Goal: Task Accomplishment & Management: Use online tool/utility

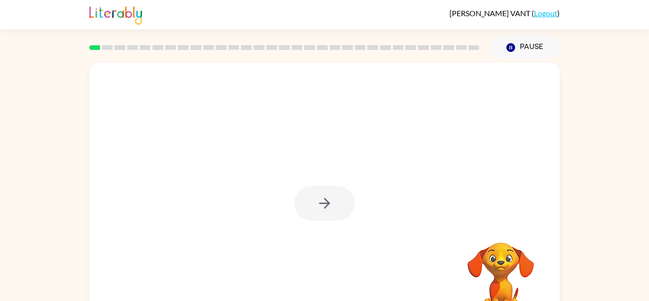
scroll to position [33, 0]
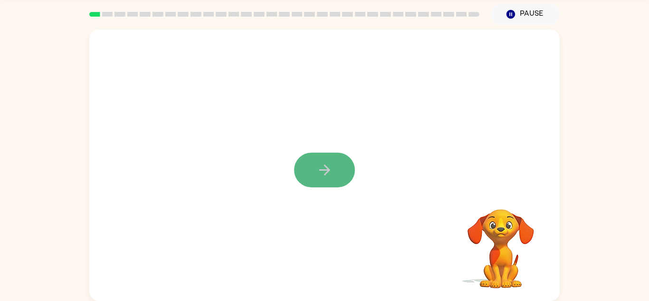
click at [331, 166] on icon "button" at bounding box center [324, 170] width 17 height 17
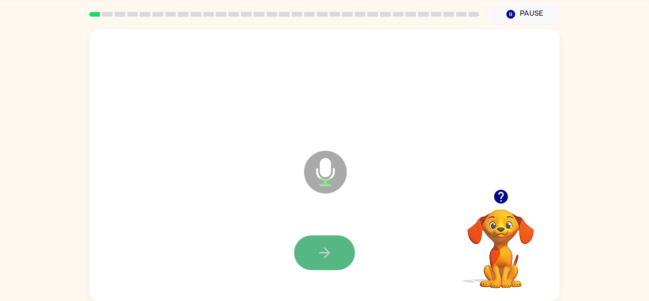
click at [341, 267] on button "button" at bounding box center [324, 252] width 61 height 35
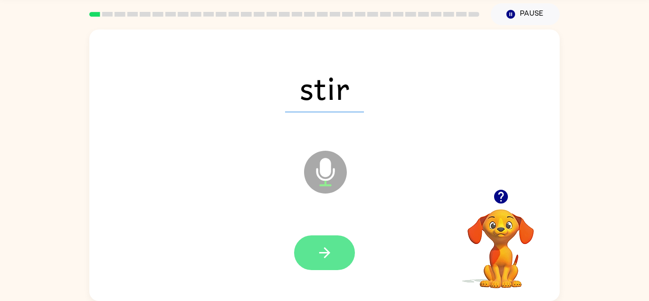
click at [332, 254] on icon "button" at bounding box center [324, 252] width 17 height 17
click at [331, 254] on icon "button" at bounding box center [324, 252] width 17 height 17
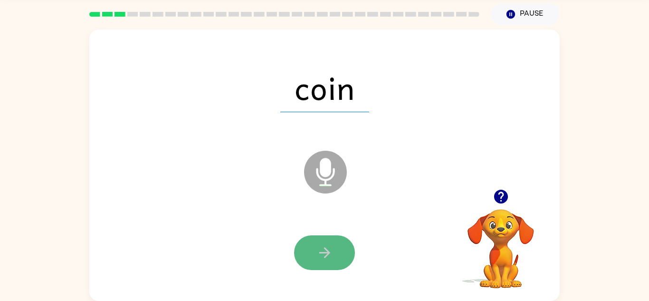
click at [312, 241] on button "button" at bounding box center [324, 252] width 61 height 35
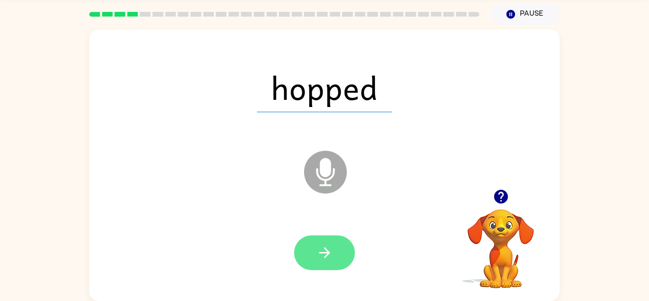
click at [310, 241] on button "button" at bounding box center [324, 252] width 61 height 35
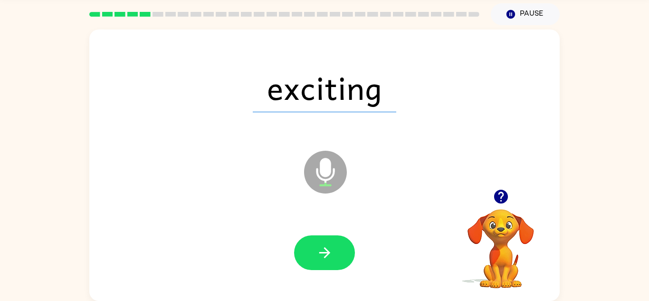
click at [310, 241] on button "button" at bounding box center [324, 252] width 61 height 35
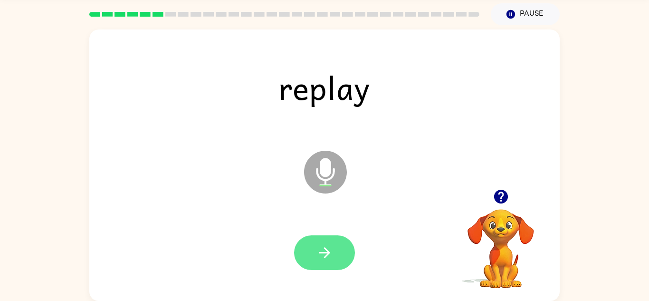
click at [317, 252] on icon "button" at bounding box center [324, 252] width 17 height 17
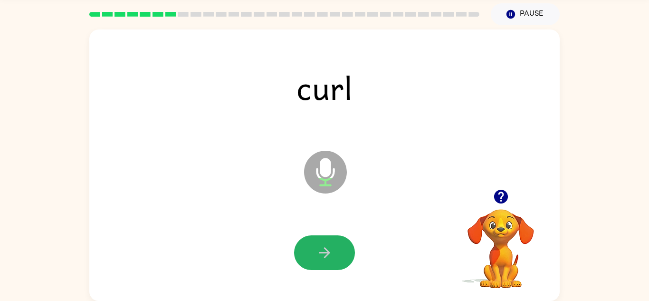
click at [318, 252] on icon "button" at bounding box center [324, 252] width 17 height 17
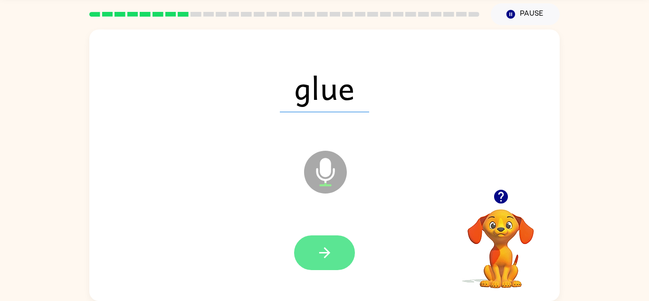
click at [318, 252] on icon "button" at bounding box center [324, 252] width 17 height 17
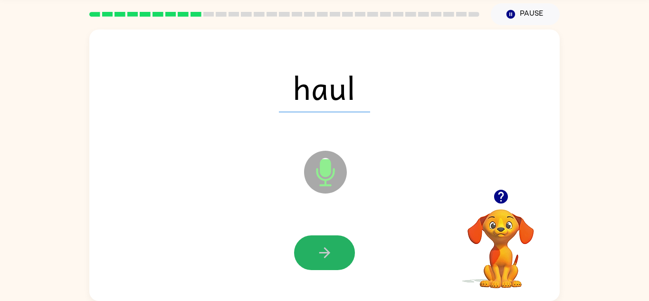
click at [318, 252] on icon "button" at bounding box center [324, 252] width 17 height 17
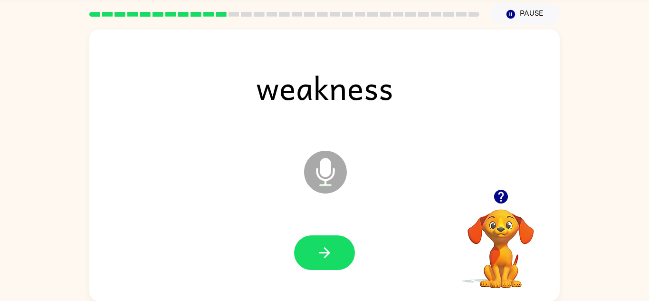
click at [318, 252] on icon "button" at bounding box center [324, 252] width 17 height 17
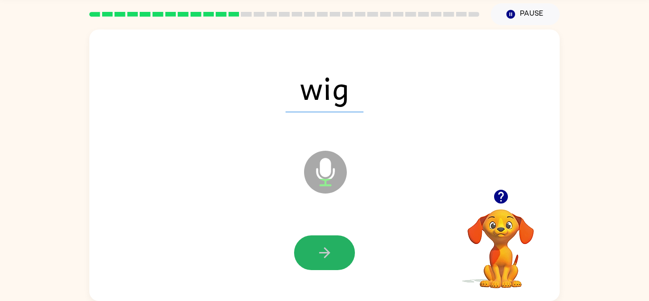
click at [318, 250] on icon "button" at bounding box center [324, 252] width 17 height 17
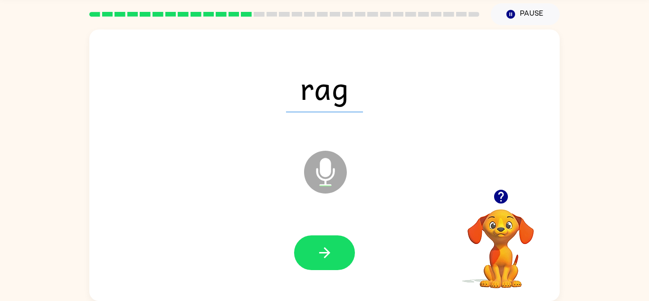
click at [318, 250] on icon "button" at bounding box center [324, 252] width 17 height 17
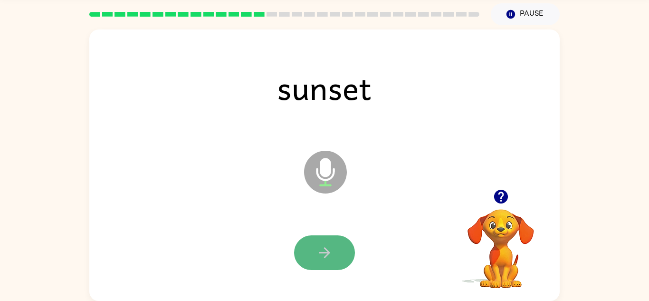
click at [319, 253] on icon "button" at bounding box center [324, 252] width 17 height 17
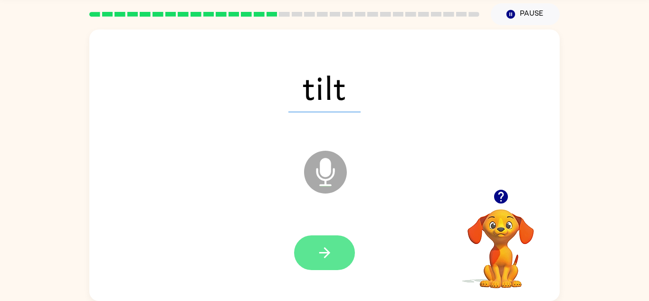
click at [319, 252] on icon "button" at bounding box center [324, 252] width 11 height 11
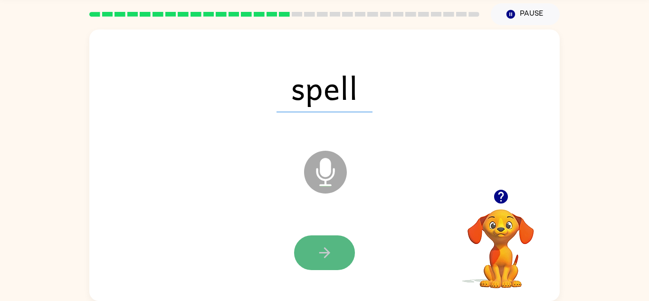
click at [317, 249] on icon "button" at bounding box center [324, 252] width 17 height 17
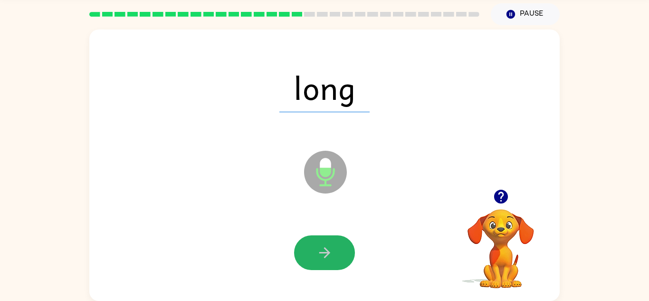
click at [317, 249] on icon "button" at bounding box center [324, 252] width 17 height 17
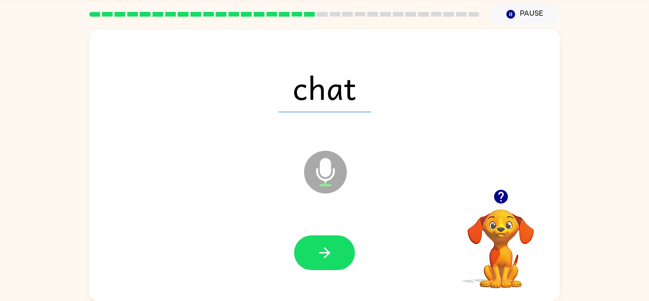
click at [317, 249] on icon "button" at bounding box center [324, 252] width 17 height 17
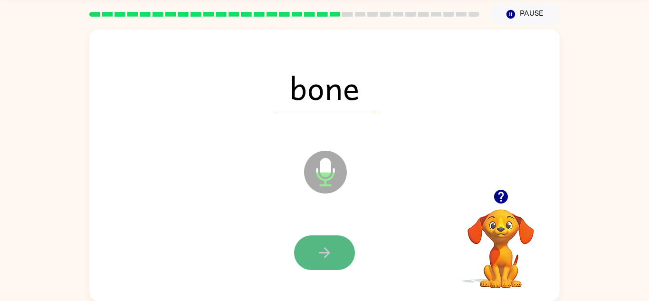
click at [334, 249] on button "button" at bounding box center [324, 252] width 61 height 35
click at [335, 249] on button "button" at bounding box center [324, 252] width 61 height 35
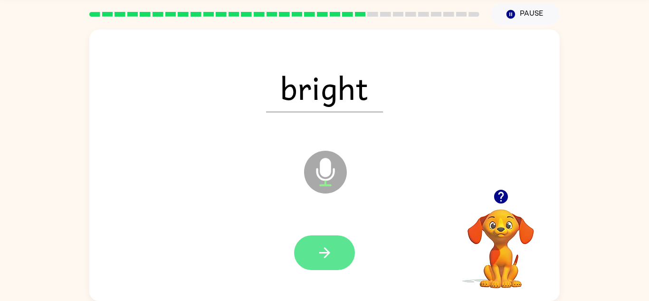
click at [313, 248] on button "button" at bounding box center [324, 252] width 61 height 35
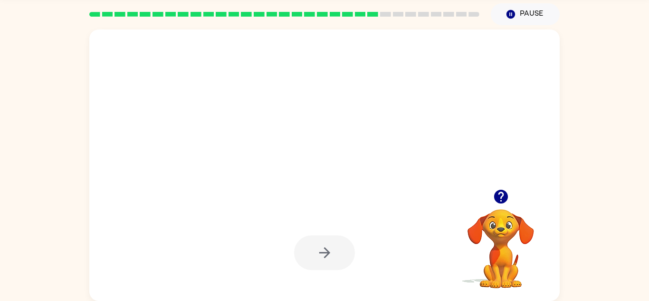
click at [313, 248] on div at bounding box center [324, 252] width 61 height 35
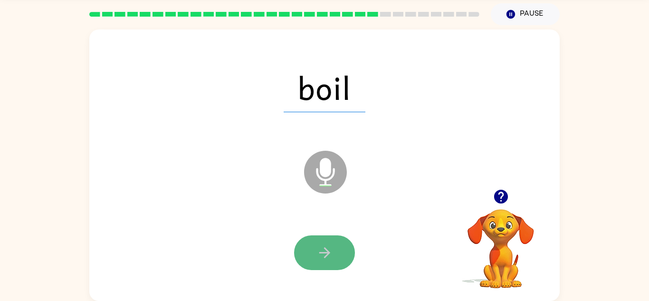
click at [314, 249] on button "button" at bounding box center [324, 252] width 61 height 35
click at [333, 249] on button "button" at bounding box center [324, 252] width 61 height 35
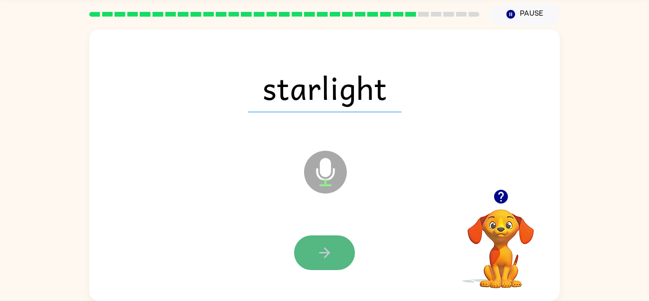
click at [331, 240] on button "button" at bounding box center [324, 252] width 61 height 35
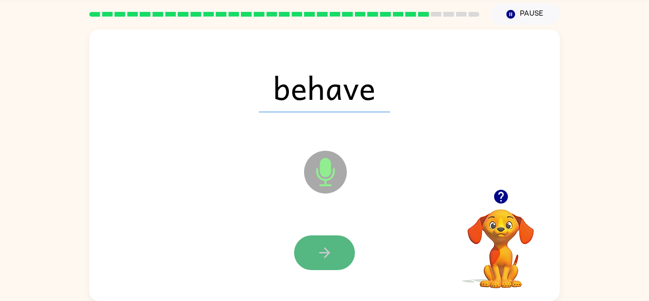
click at [330, 241] on button "button" at bounding box center [324, 252] width 61 height 35
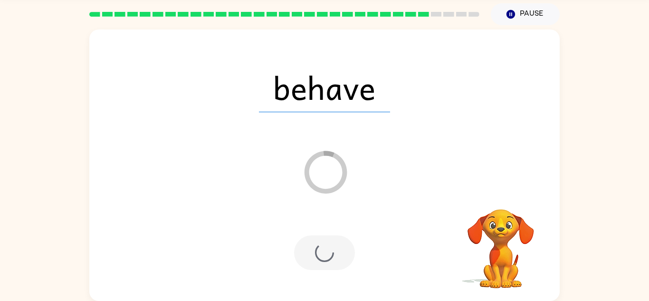
click at [484, 211] on video "Your browser must support playing .mp4 files to use Literably. Please try using…" at bounding box center [500, 241] width 95 height 95
click at [312, 250] on div at bounding box center [324, 252] width 61 height 35
click at [504, 20] on button "Pause Pause" at bounding box center [525, 14] width 69 height 22
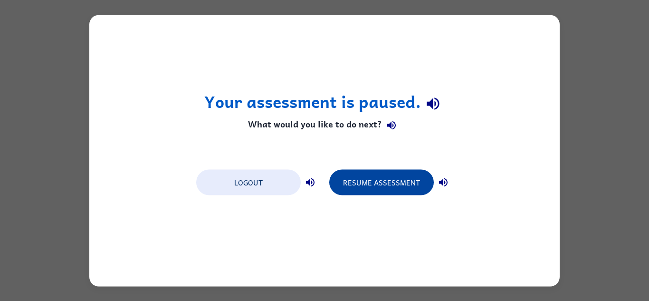
click at [393, 177] on button "Resume Assessment" at bounding box center [381, 182] width 105 height 26
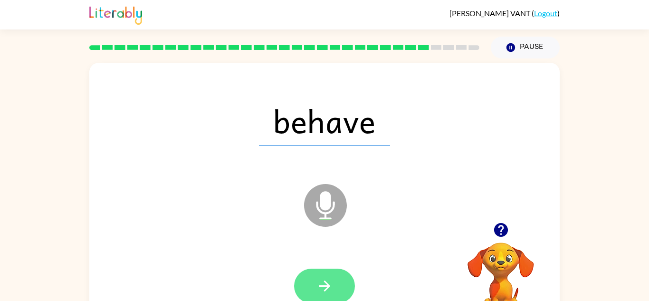
click at [307, 285] on button "button" at bounding box center [324, 285] width 61 height 35
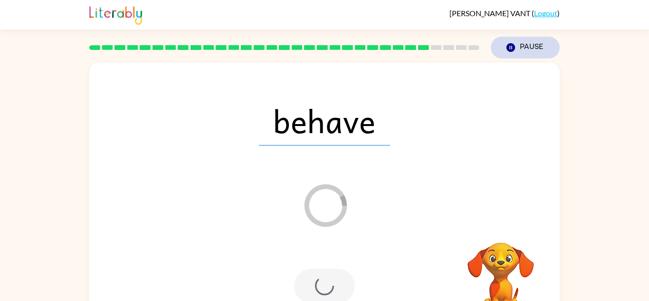
click at [524, 47] on button "Pause Pause" at bounding box center [525, 48] width 69 height 22
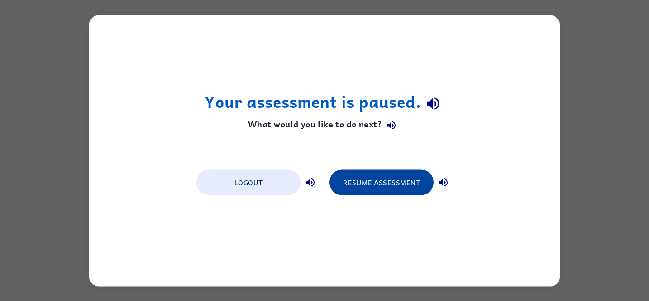
click at [374, 182] on button "Resume Assessment" at bounding box center [381, 182] width 105 height 26
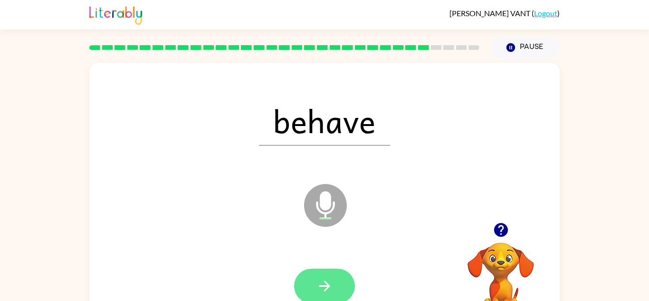
click at [344, 282] on button "button" at bounding box center [324, 285] width 61 height 35
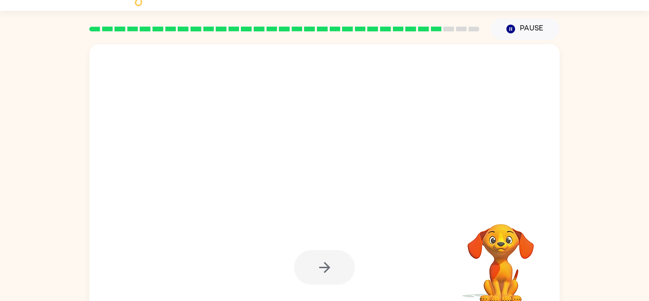
scroll to position [33, 0]
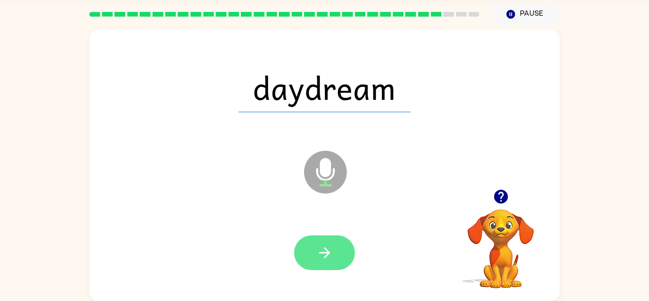
click at [312, 252] on button "button" at bounding box center [324, 252] width 61 height 35
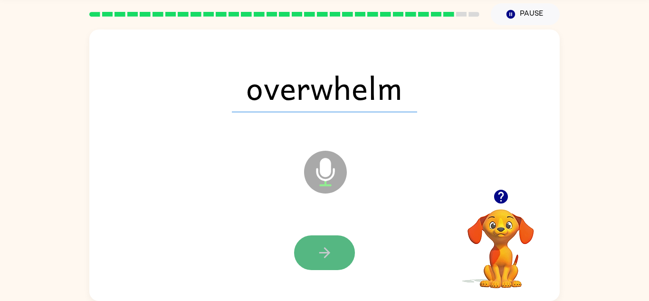
click at [312, 254] on button "button" at bounding box center [324, 252] width 61 height 35
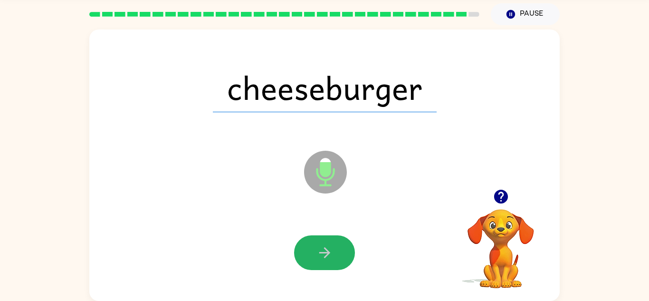
click at [313, 254] on button "button" at bounding box center [324, 252] width 61 height 35
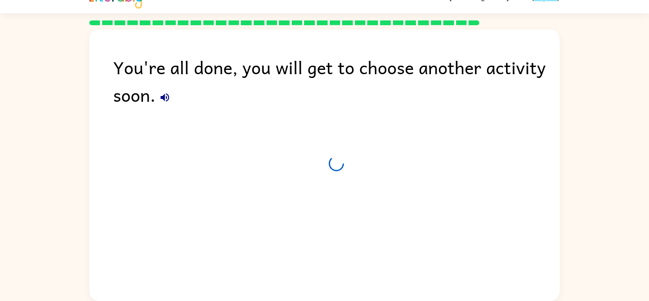
scroll to position [16, 0]
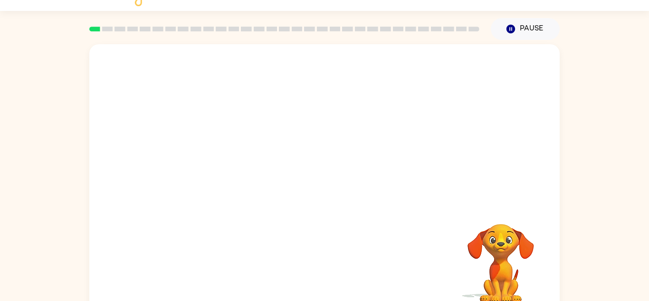
scroll to position [33, 0]
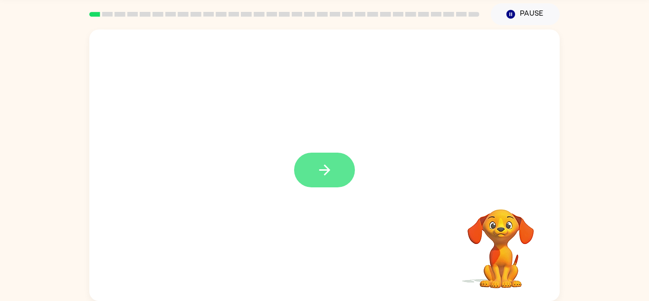
click at [313, 179] on button "button" at bounding box center [324, 170] width 61 height 35
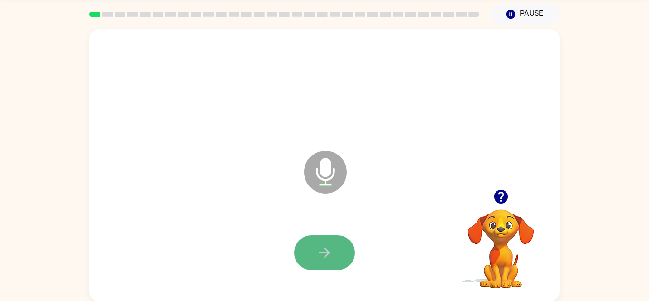
click at [329, 241] on button "button" at bounding box center [324, 252] width 61 height 35
click at [343, 240] on button "button" at bounding box center [324, 252] width 61 height 35
click at [346, 239] on button "button" at bounding box center [324, 252] width 61 height 35
click at [336, 224] on div at bounding box center [324, 253] width 451 height 78
click at [335, 246] on button "button" at bounding box center [324, 252] width 61 height 35
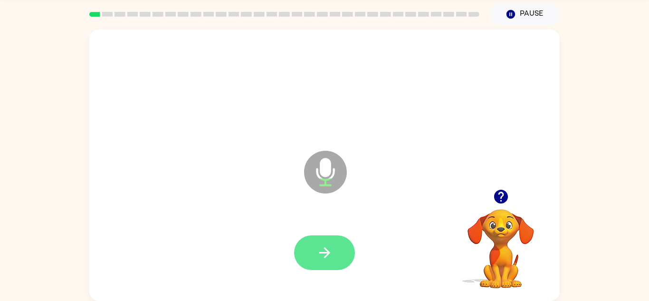
click at [335, 246] on button "button" at bounding box center [324, 252] width 61 height 35
click at [325, 251] on icon "button" at bounding box center [324, 252] width 17 height 17
click at [328, 250] on icon "button" at bounding box center [324, 252] width 17 height 17
click at [316, 250] on icon "button" at bounding box center [324, 252] width 17 height 17
click at [501, 198] on icon "button" at bounding box center [501, 196] width 17 height 17
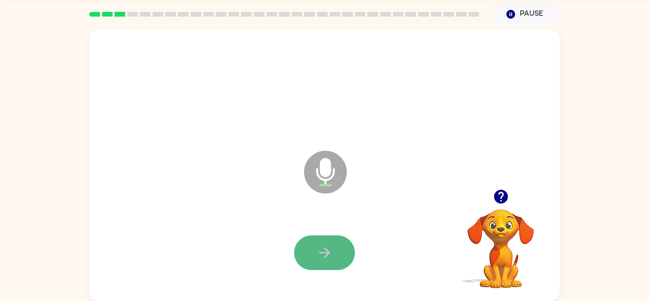
click at [314, 254] on button "button" at bounding box center [324, 252] width 61 height 35
click at [309, 245] on button "button" at bounding box center [324, 252] width 61 height 35
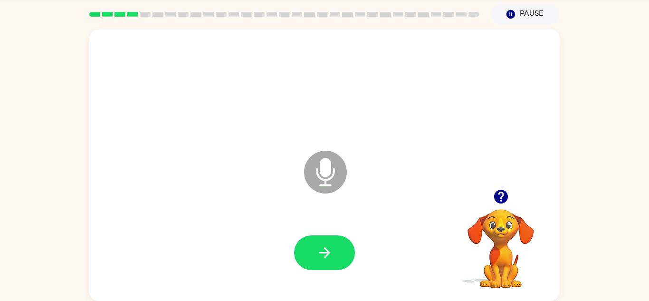
click at [335, 207] on icon "Microphone The Microphone is here when it is your turn to talk" at bounding box center [373, 183] width 143 height 71
click at [338, 252] on button "button" at bounding box center [324, 252] width 61 height 35
click at [336, 248] on button "button" at bounding box center [324, 252] width 61 height 35
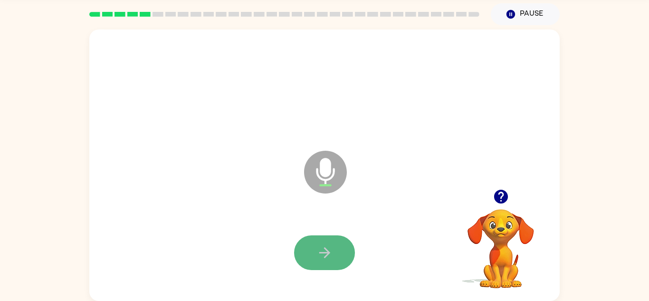
click at [337, 248] on button "button" at bounding box center [324, 252] width 61 height 35
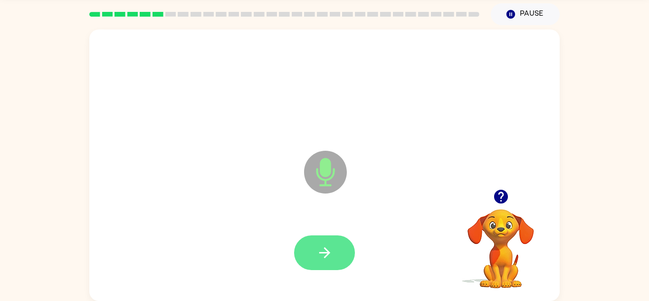
click at [337, 248] on button "button" at bounding box center [324, 252] width 61 height 35
click at [337, 249] on button "button" at bounding box center [324, 252] width 61 height 35
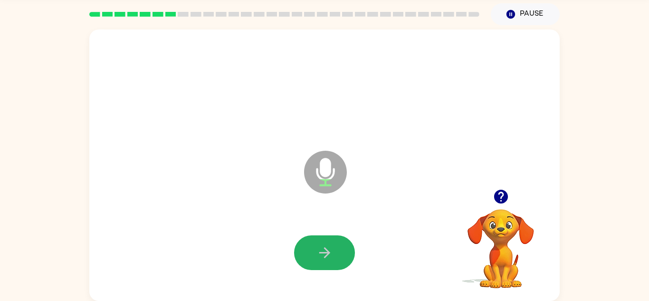
click at [333, 254] on button "button" at bounding box center [324, 252] width 61 height 35
click at [497, 199] on icon "button" at bounding box center [501, 197] width 14 height 14
click at [340, 254] on button "button" at bounding box center [324, 252] width 61 height 35
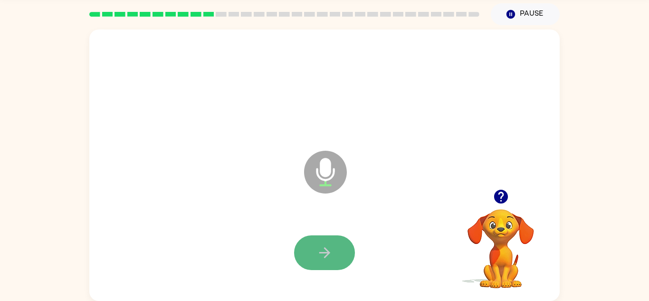
click at [340, 254] on button "button" at bounding box center [324, 252] width 61 height 35
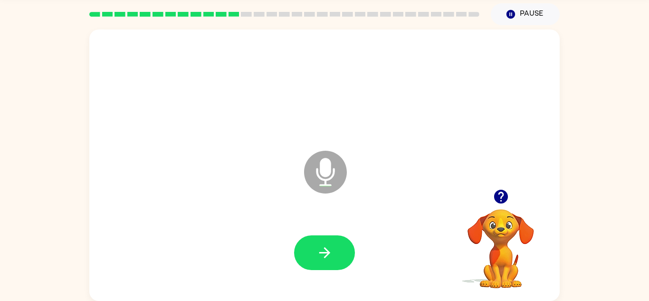
click at [340, 254] on button "button" at bounding box center [324, 252] width 61 height 35
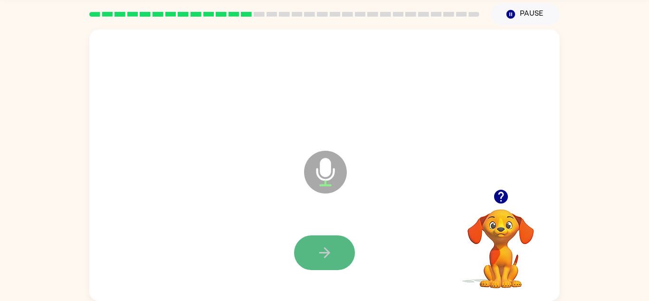
click at [341, 253] on button "button" at bounding box center [324, 252] width 61 height 35
click at [339, 251] on button "button" at bounding box center [324, 252] width 61 height 35
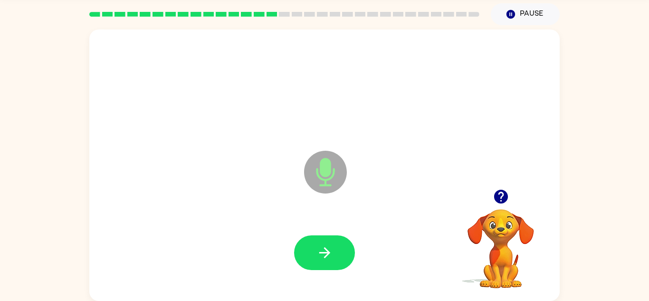
click at [339, 251] on button "button" at bounding box center [324, 252] width 61 height 35
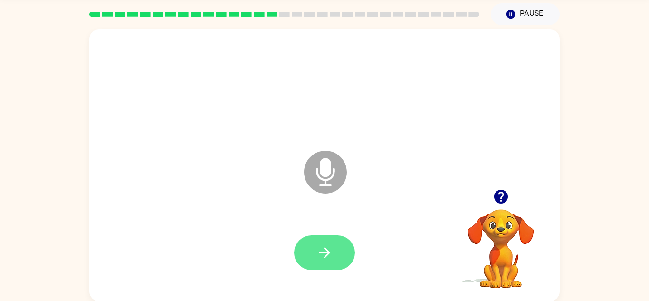
click at [339, 252] on button "button" at bounding box center [324, 252] width 61 height 35
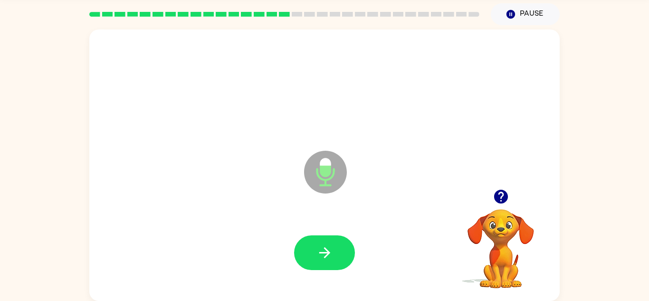
click at [354, 263] on div at bounding box center [324, 252] width 61 height 35
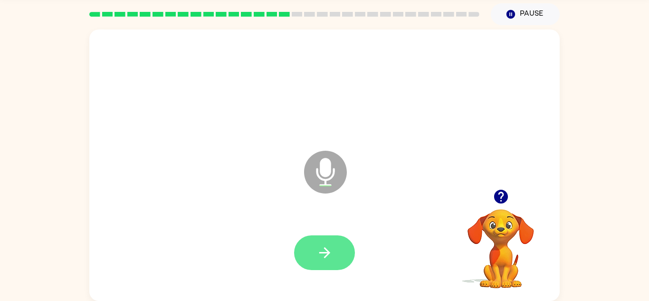
click at [338, 253] on button "button" at bounding box center [324, 252] width 61 height 35
click at [499, 196] on icon "button" at bounding box center [501, 197] width 14 height 14
click at [335, 245] on button "button" at bounding box center [324, 252] width 61 height 35
click at [336, 244] on button "button" at bounding box center [324, 252] width 61 height 35
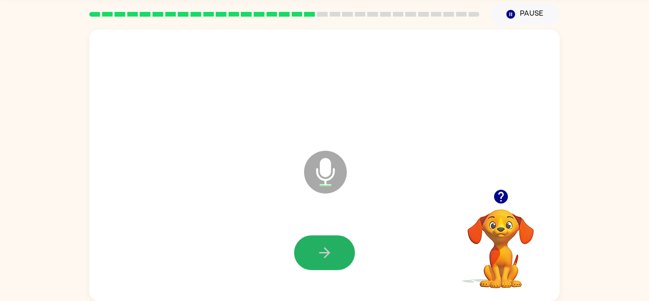
click at [336, 244] on button "button" at bounding box center [324, 252] width 61 height 35
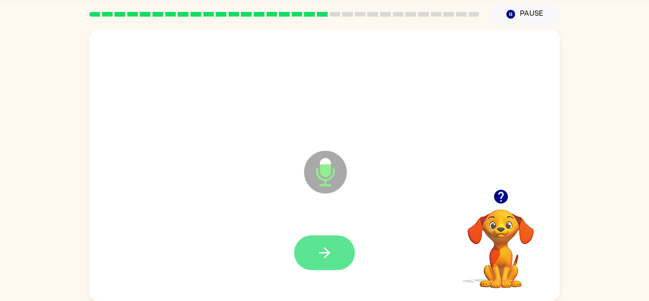
click at [334, 239] on button "button" at bounding box center [324, 252] width 61 height 35
click at [335, 239] on button "button" at bounding box center [324, 252] width 61 height 35
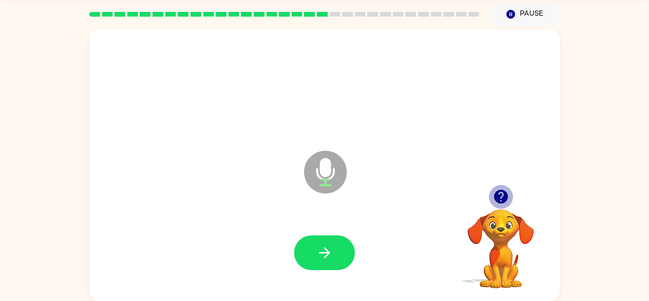
click at [499, 192] on icon "button" at bounding box center [501, 196] width 17 height 17
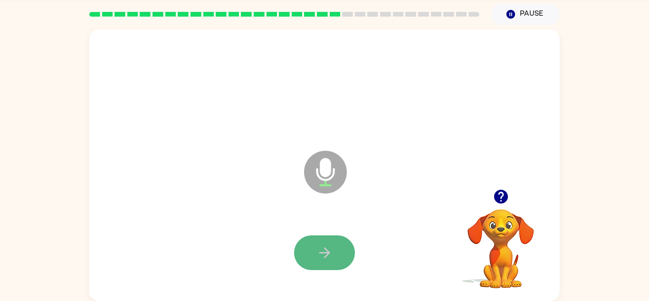
click at [332, 242] on button "button" at bounding box center [324, 252] width 61 height 35
click at [332, 241] on button "button" at bounding box center [324, 252] width 61 height 35
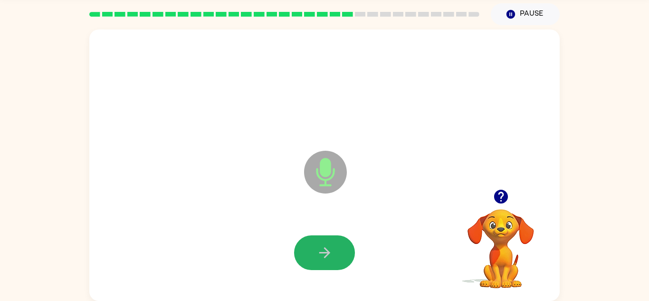
click at [332, 241] on button "button" at bounding box center [324, 252] width 61 height 35
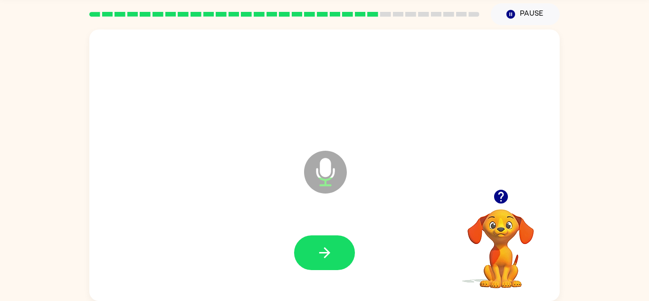
click at [332, 241] on button "button" at bounding box center [324, 252] width 61 height 35
click at [495, 208] on div at bounding box center [500, 196] width 95 height 24
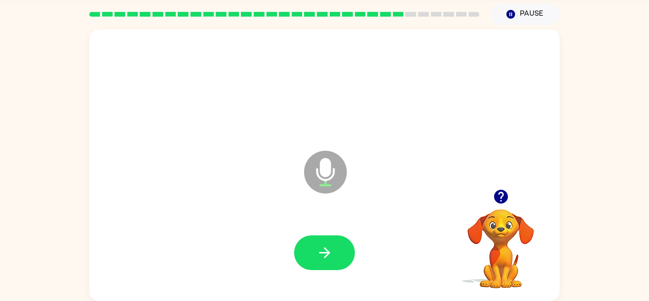
click at [498, 200] on icon "button" at bounding box center [501, 197] width 14 height 14
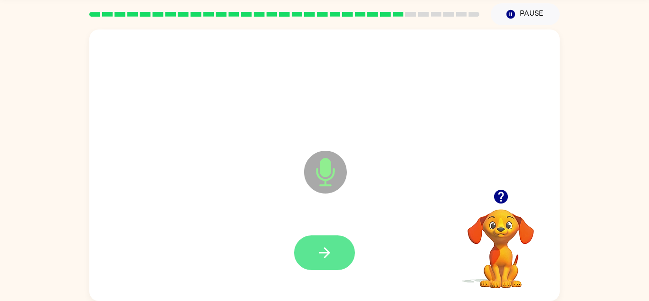
click at [348, 243] on button "button" at bounding box center [324, 252] width 61 height 35
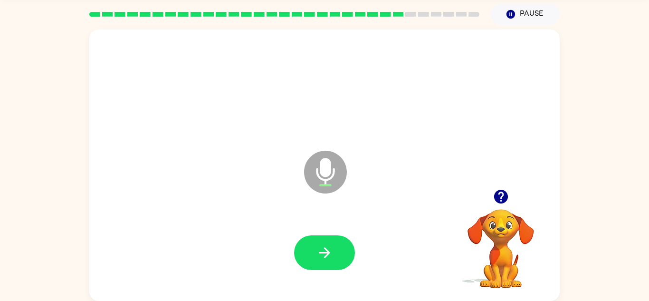
click at [499, 201] on icon "button" at bounding box center [501, 197] width 14 height 14
click at [331, 239] on button "button" at bounding box center [324, 252] width 61 height 35
click at [331, 240] on button "button" at bounding box center [324, 252] width 61 height 35
click at [332, 240] on button "button" at bounding box center [324, 252] width 61 height 35
click at [334, 244] on button "button" at bounding box center [324, 252] width 61 height 35
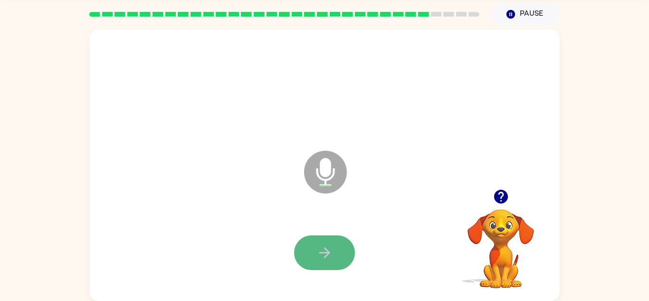
click at [334, 245] on button "button" at bounding box center [324, 252] width 61 height 35
click at [332, 247] on icon "button" at bounding box center [324, 252] width 17 height 17
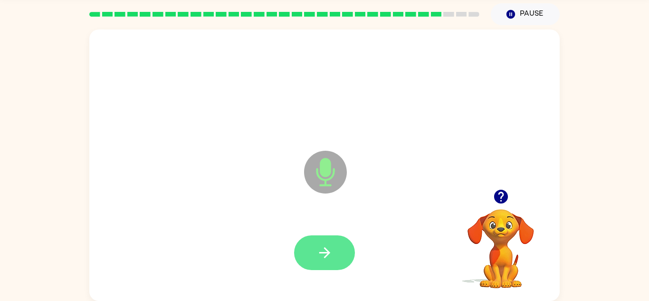
click at [332, 247] on icon "button" at bounding box center [324, 252] width 17 height 17
click at [332, 246] on icon "button" at bounding box center [324, 252] width 17 height 17
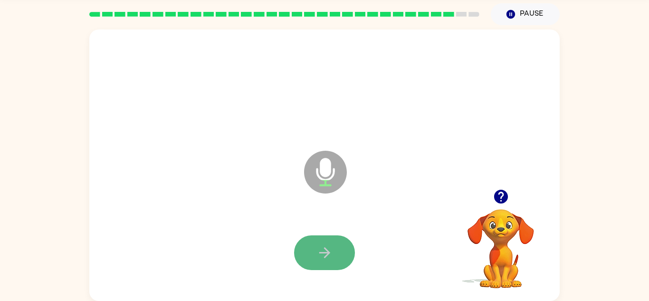
click at [332, 246] on icon "button" at bounding box center [324, 252] width 17 height 17
click at [329, 248] on icon "button" at bounding box center [324, 252] width 17 height 17
click at [330, 248] on icon "button" at bounding box center [324, 252] width 17 height 17
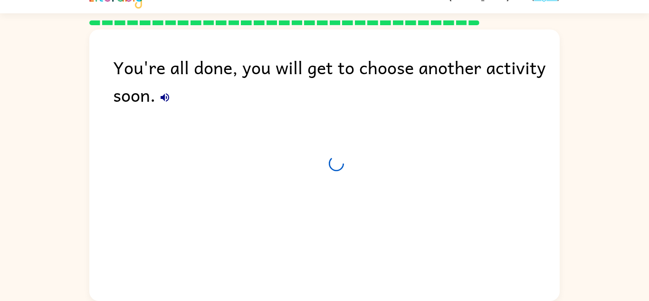
scroll to position [16, 0]
